Goal: Task Accomplishment & Management: Manage account settings

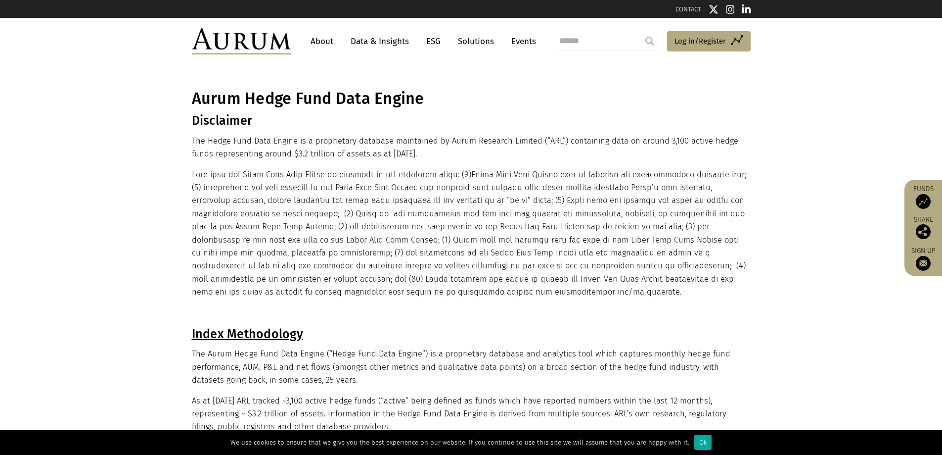
click at [313, 217] on p at bounding box center [470, 233] width 556 height 131
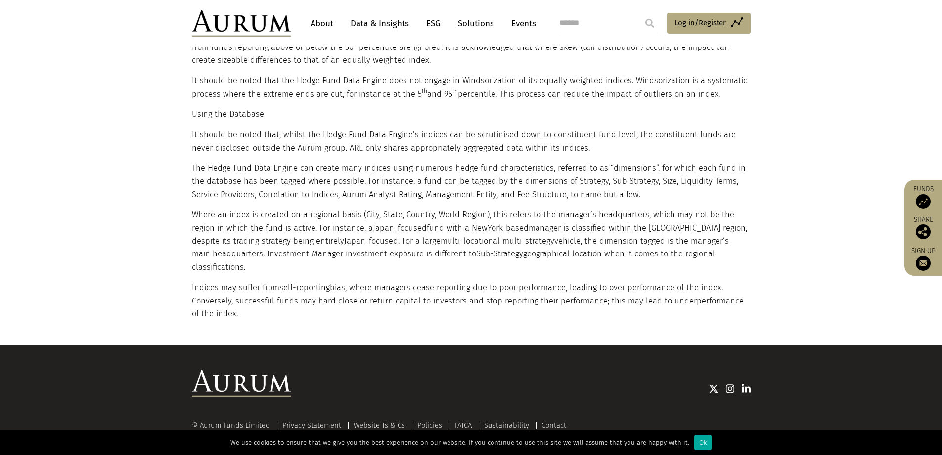
scroll to position [1871, 0]
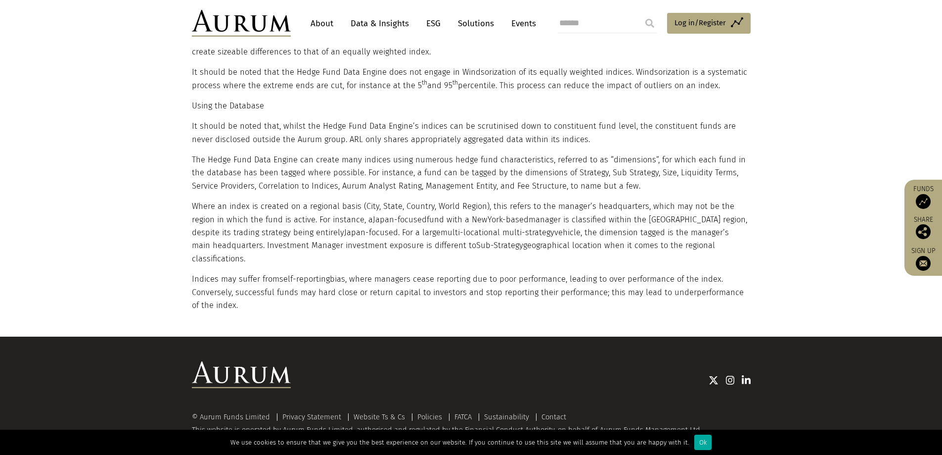
click at [392, 24] on link "Data & Insights" at bounding box center [380, 23] width 68 height 18
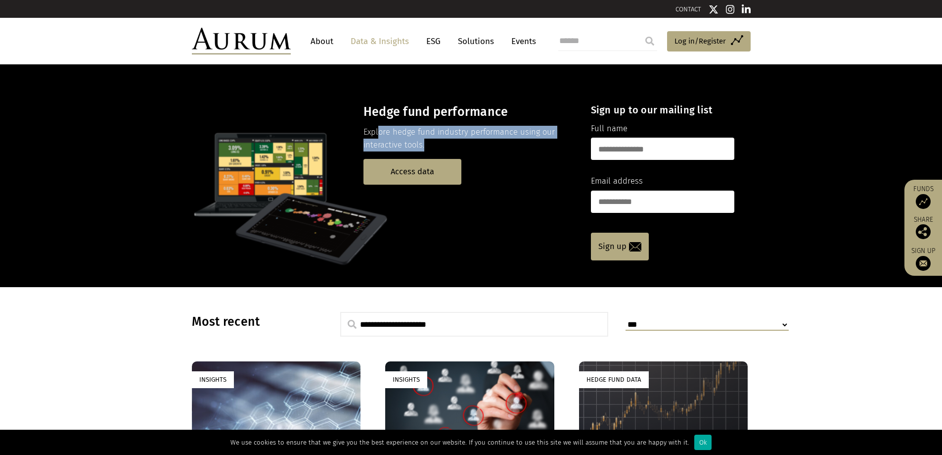
drag, startPoint x: 378, startPoint y: 135, endPoint x: 428, endPoint y: 143, distance: 50.3
click at [428, 143] on p "Explore hedge fund industry performance using our interactive tools." at bounding box center [469, 139] width 210 height 26
click at [409, 138] on p "Explore hedge fund industry performance using our interactive tools." at bounding box center [469, 139] width 210 height 26
drag, startPoint x: 363, startPoint y: 135, endPoint x: 430, endPoint y: 147, distance: 67.8
click at [430, 147] on p "Explore hedge fund industry performance using our interactive tools." at bounding box center [469, 139] width 210 height 26
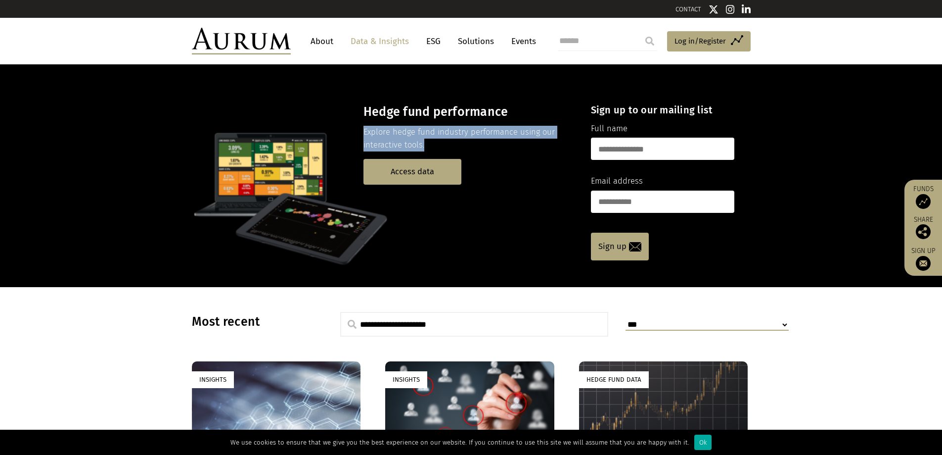
click at [430, 147] on p "Explore hedge fund industry performance using our interactive tools." at bounding box center [469, 139] width 210 height 26
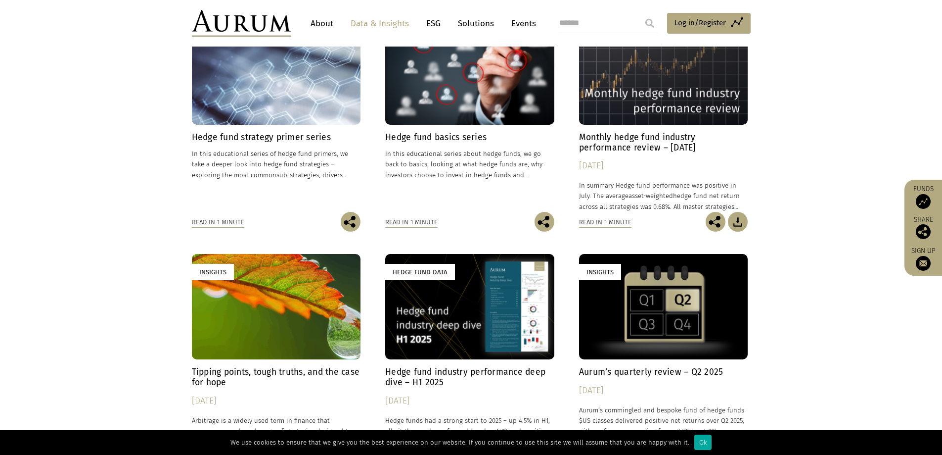
scroll to position [346, 0]
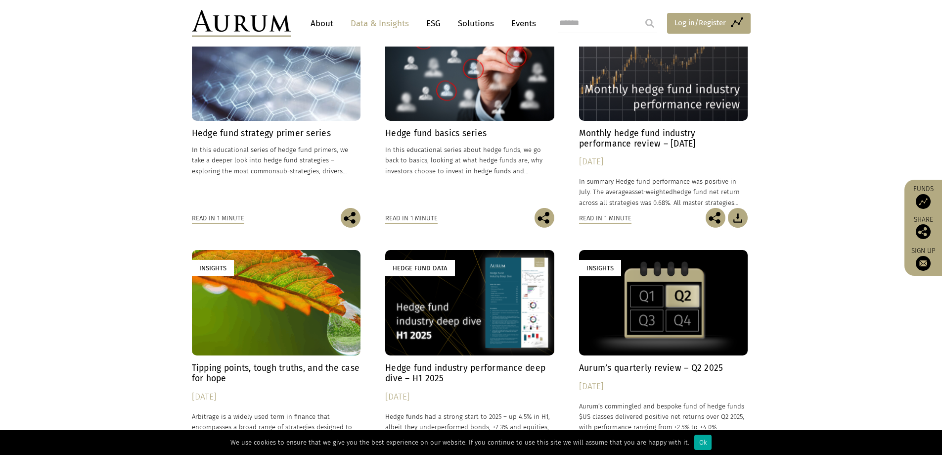
click at [705, 20] on span "Log in/Register" at bounding box center [700, 23] width 51 height 12
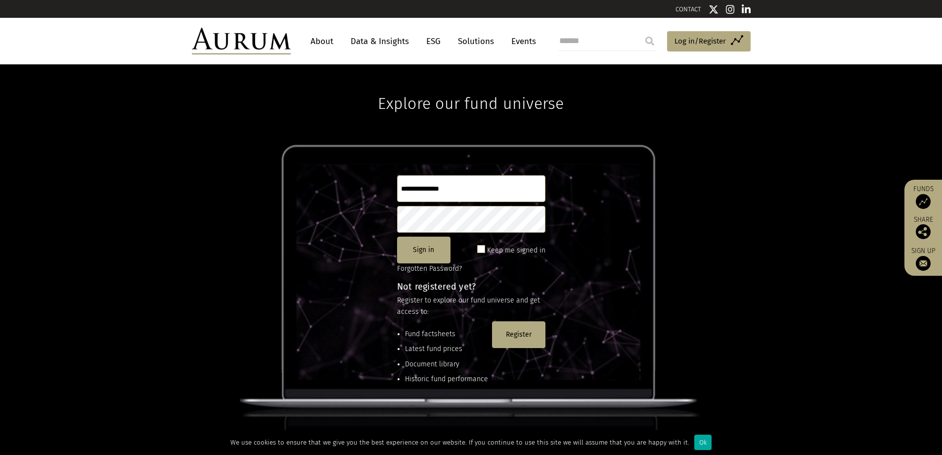
click at [447, 191] on input "text" at bounding box center [471, 188] width 148 height 27
